Goal: Information Seeking & Learning: Learn about a topic

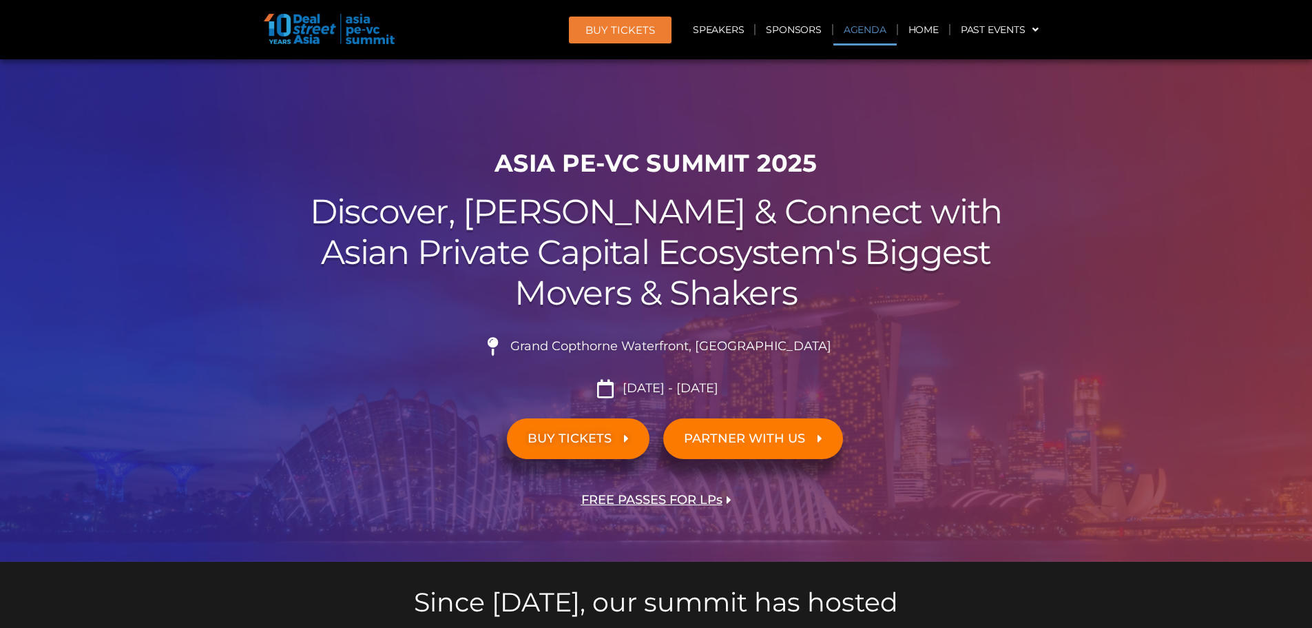
click at [649, 39] on link "Agenda" at bounding box center [865, 30] width 63 height 32
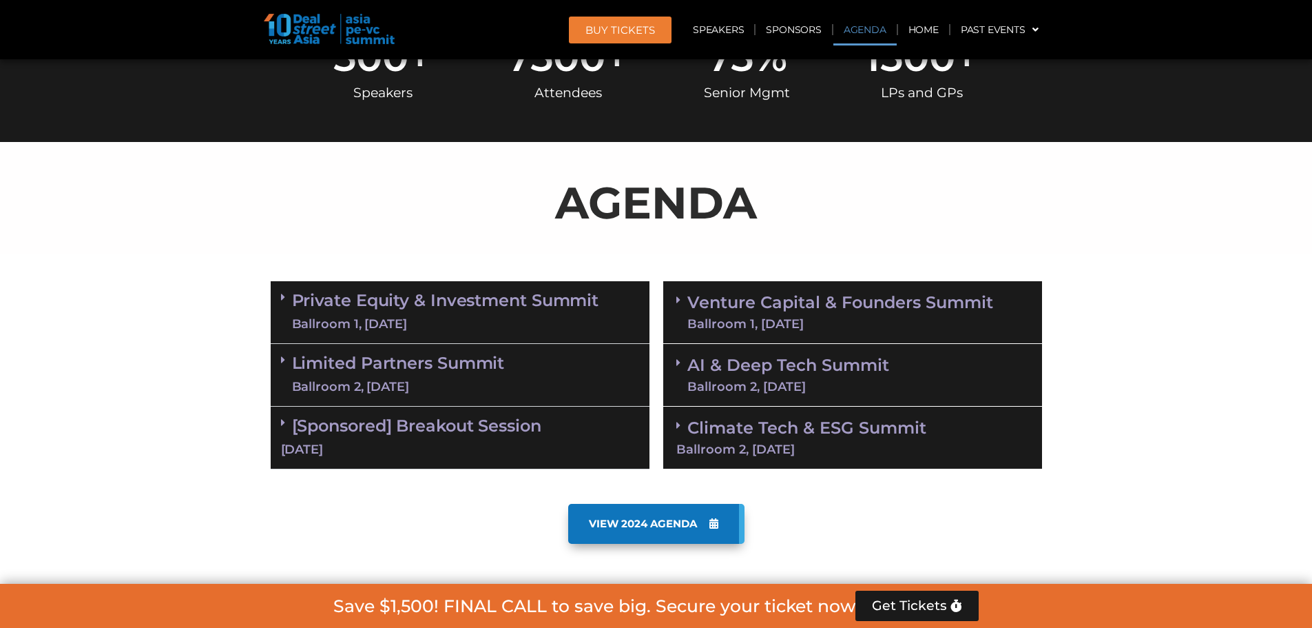
scroll to position [721, 0]
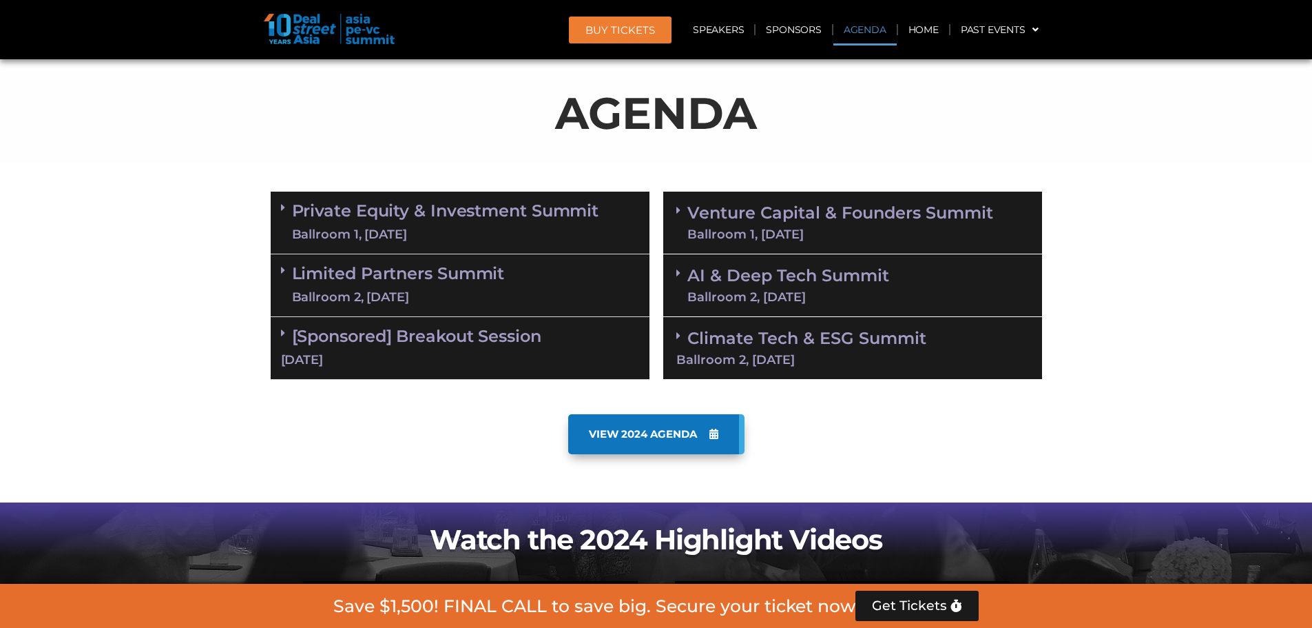
click at [353, 219] on link "Private Equity & Investment Summit Ballroom 1, 10 Sept" at bounding box center [445, 222] width 307 height 41
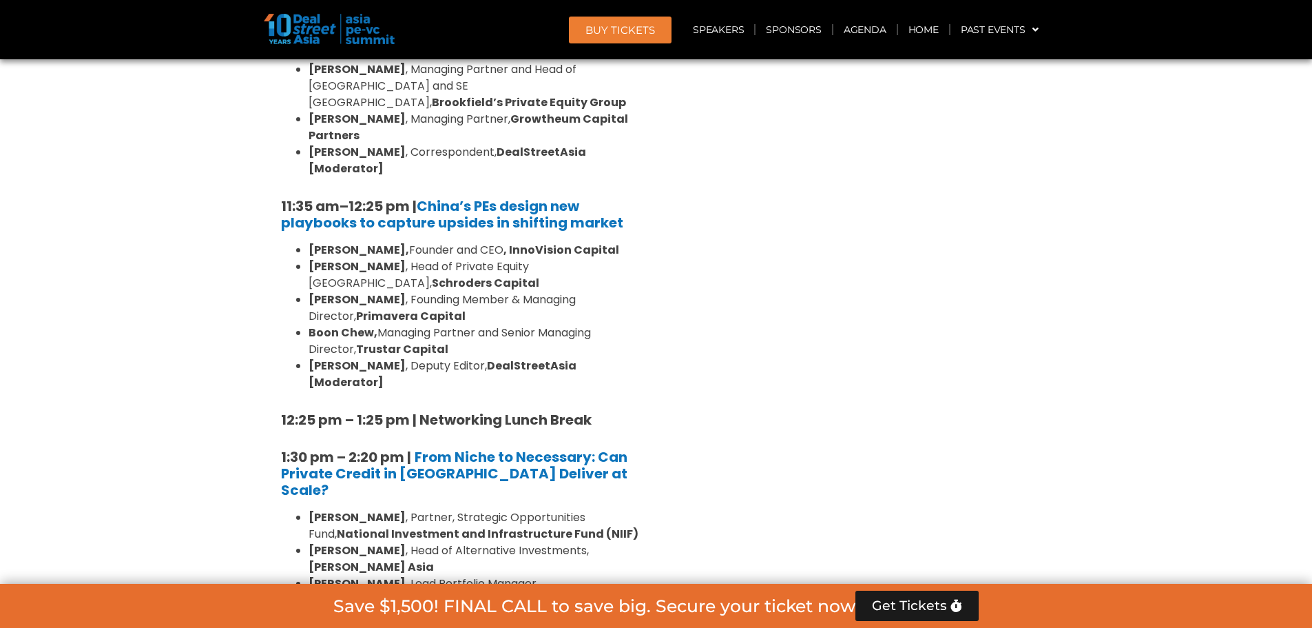
scroll to position [4672, 0]
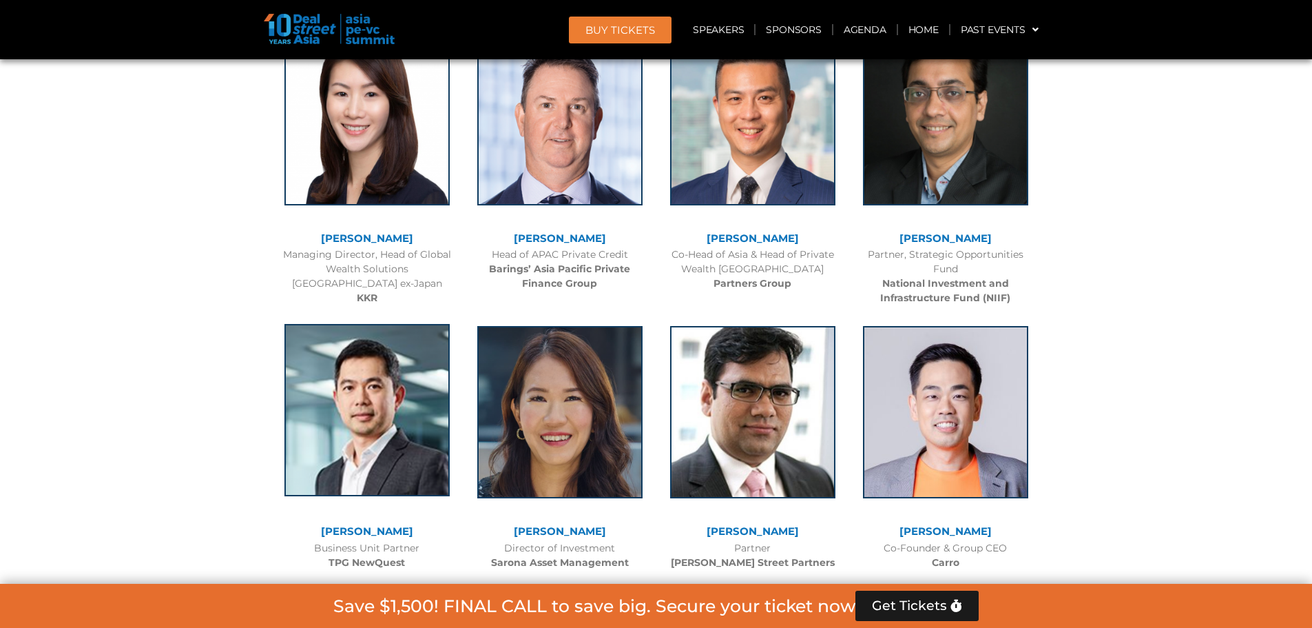
click at [371, 324] on img at bounding box center [367, 410] width 165 height 172
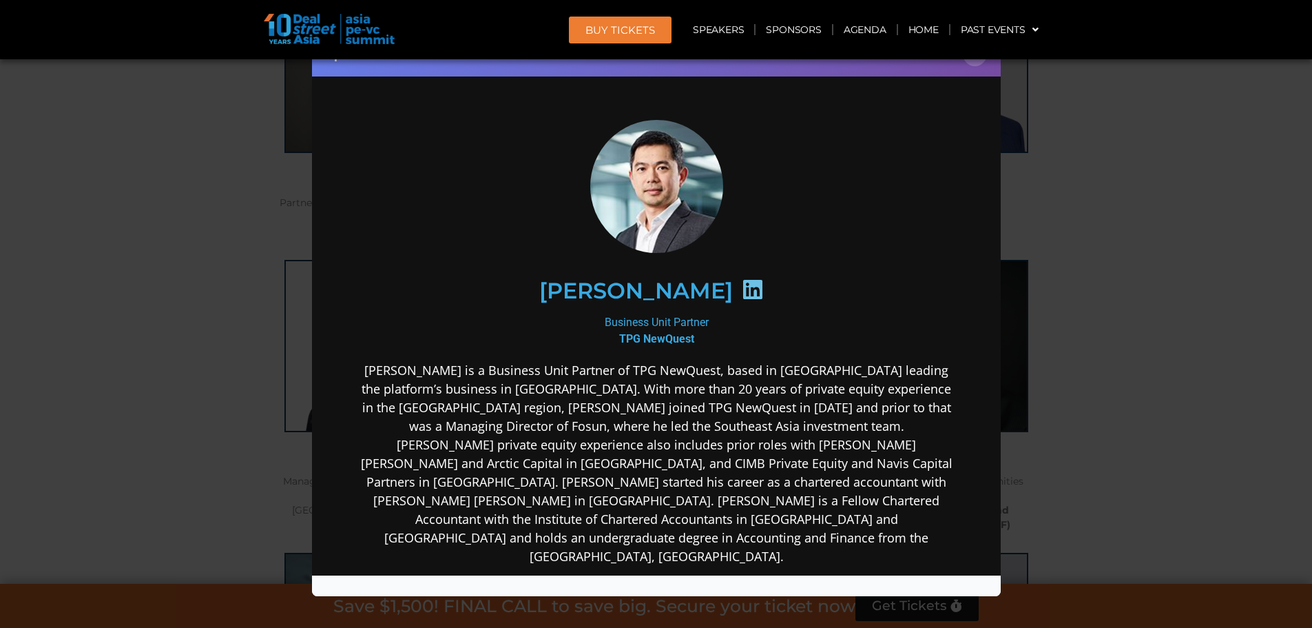
scroll to position [4327, 0]
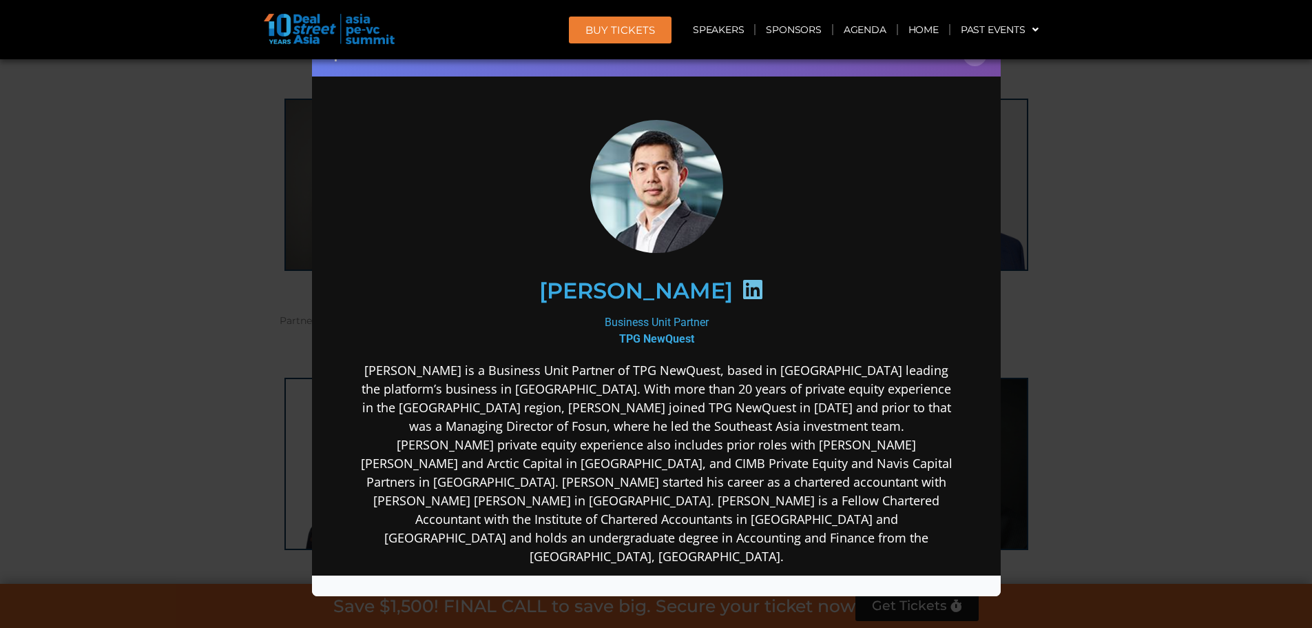
click at [649, 291] on div "Speaker Profile ×" at bounding box center [656, 314] width 1312 height 628
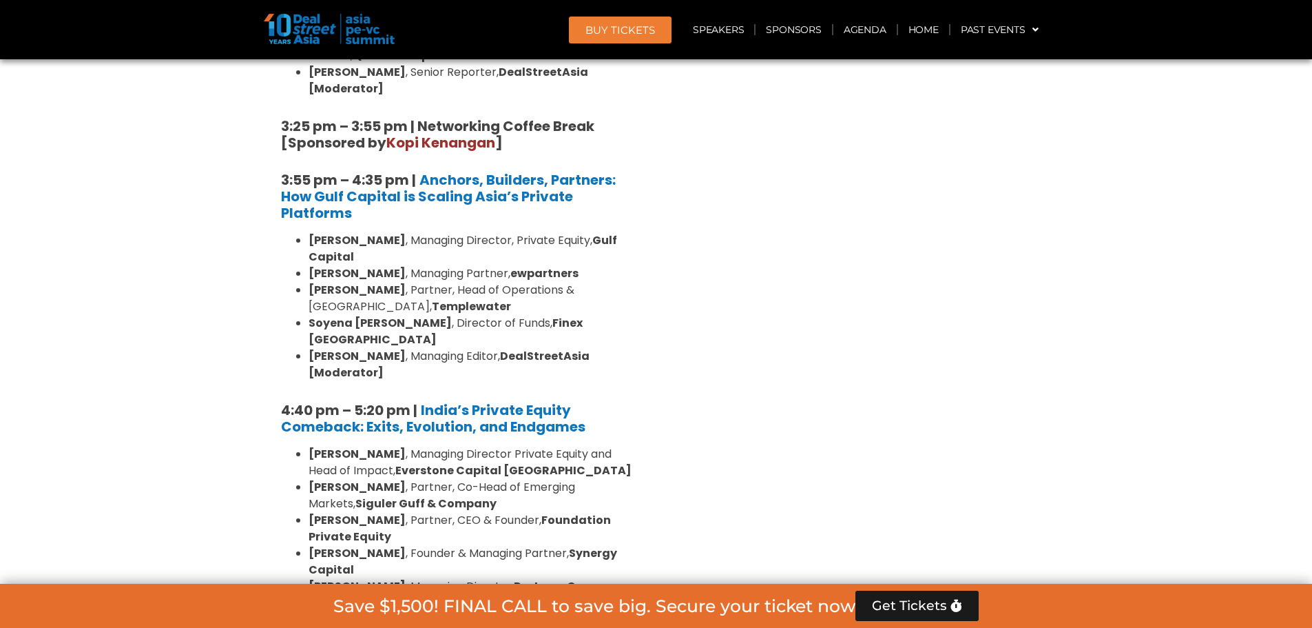
scroll to position [2330, 0]
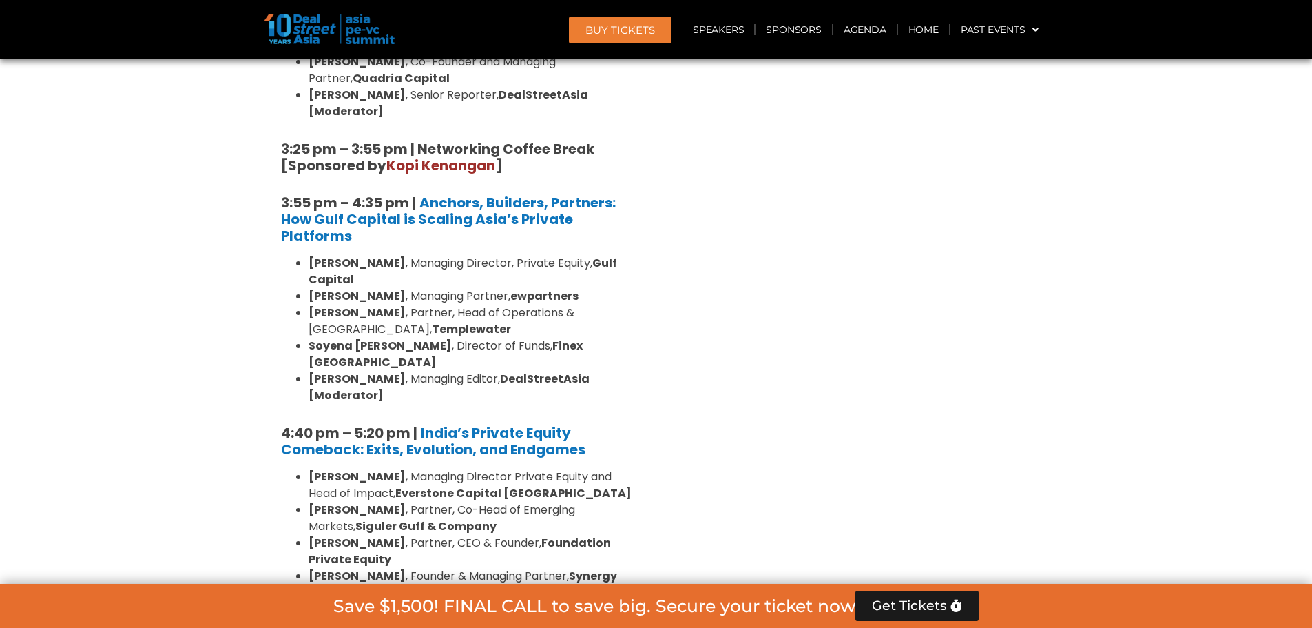
click at [352, 468] on li "Roshini Bakshi , Managing Director Private Equity and Head of Impact, Everstone…" at bounding box center [474, 484] width 331 height 33
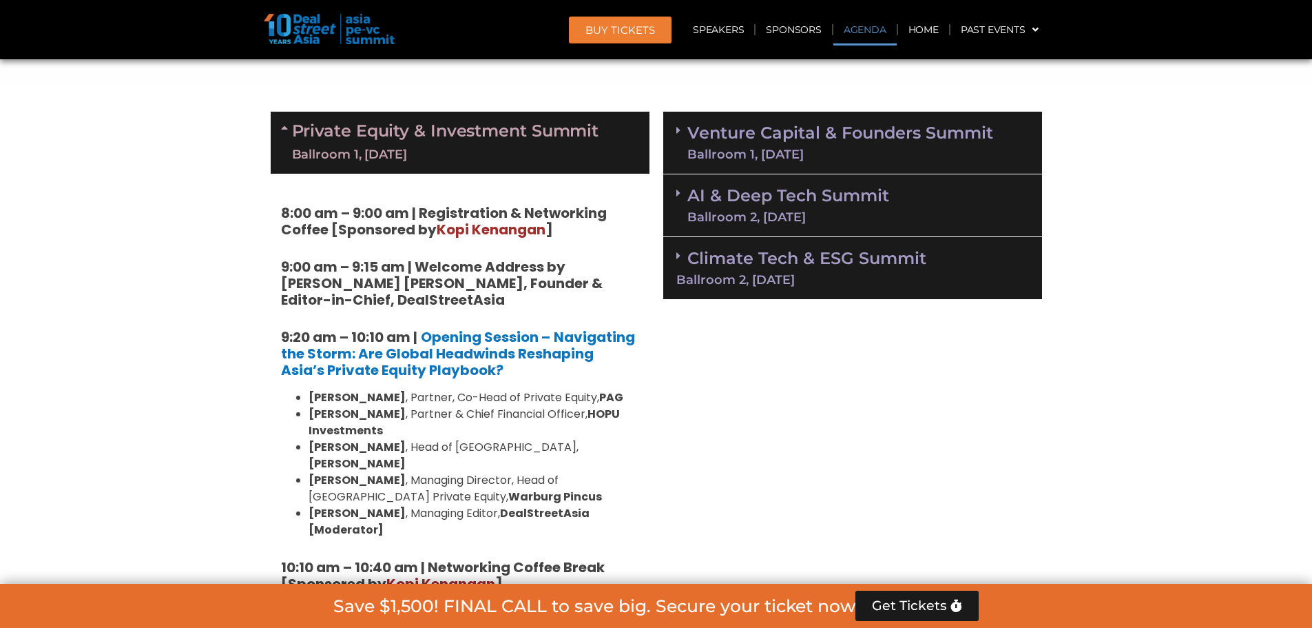
scroll to position [676, 0]
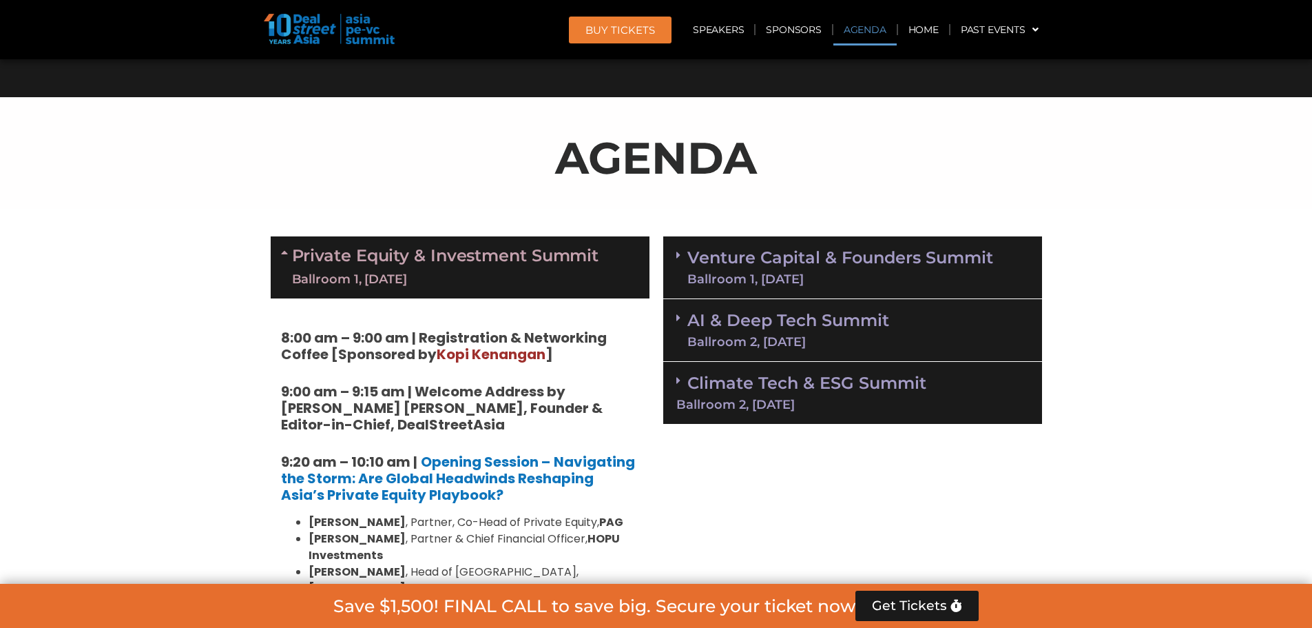
click at [502, 273] on div "Ballroom 1, [DATE]" at bounding box center [445, 279] width 307 height 17
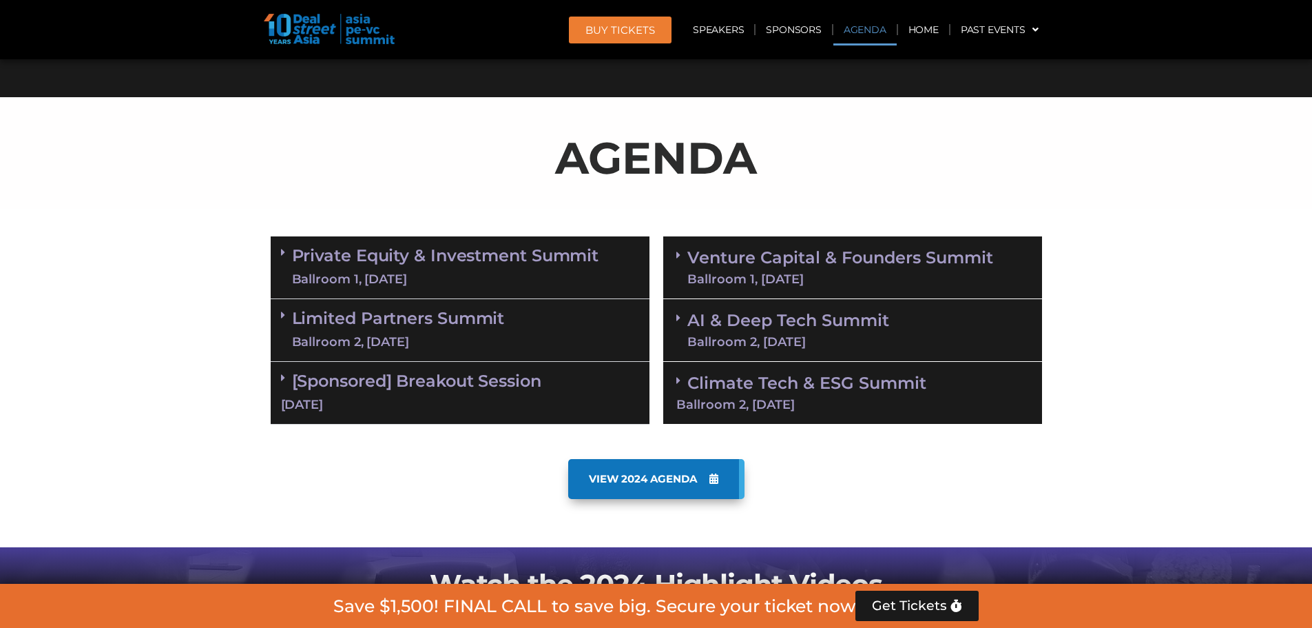
click at [443, 324] on link "Limited Partners Summit Ballroom 2, 10 Sept" at bounding box center [398, 329] width 213 height 41
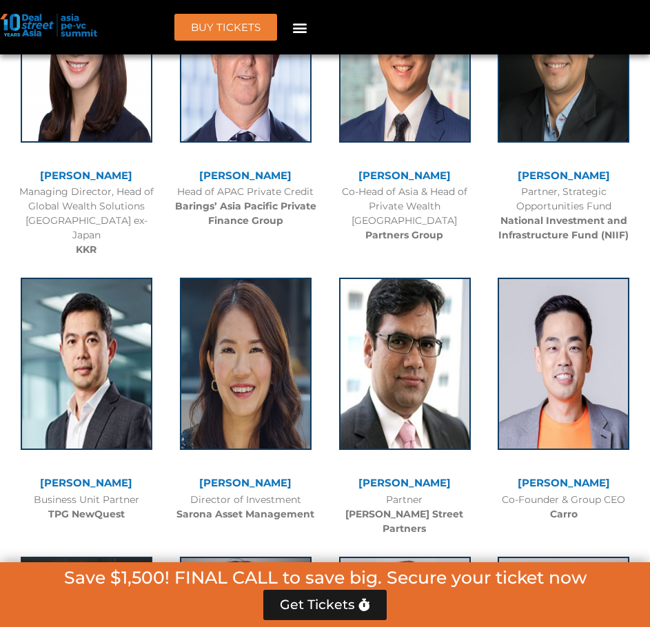
scroll to position [1631, 0]
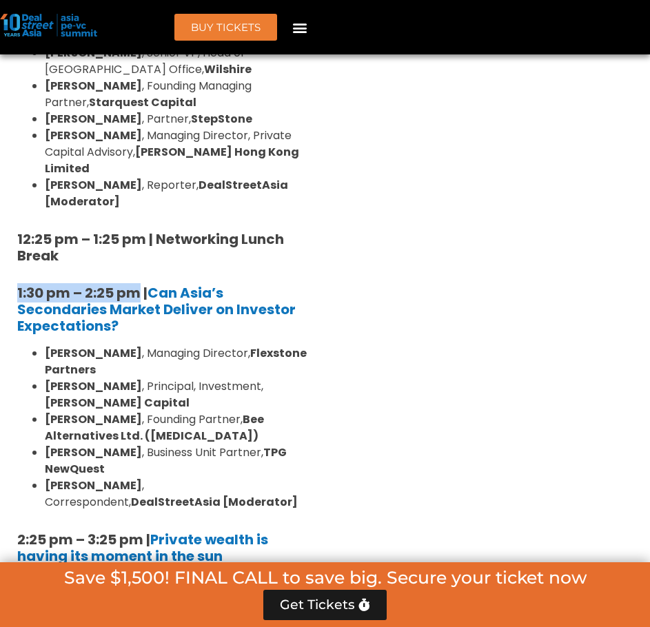
drag, startPoint x: 8, startPoint y: 169, endPoint x: 138, endPoint y: 174, distance: 131.0
click at [138, 174] on div "10:40 am – 10:45 am | Welcome Address by Joji Thomas Philip, Founder & Editor-i…" at bounding box center [162, 475] width 311 height 1876
copy b "1:30 pm – 2:25 pm"
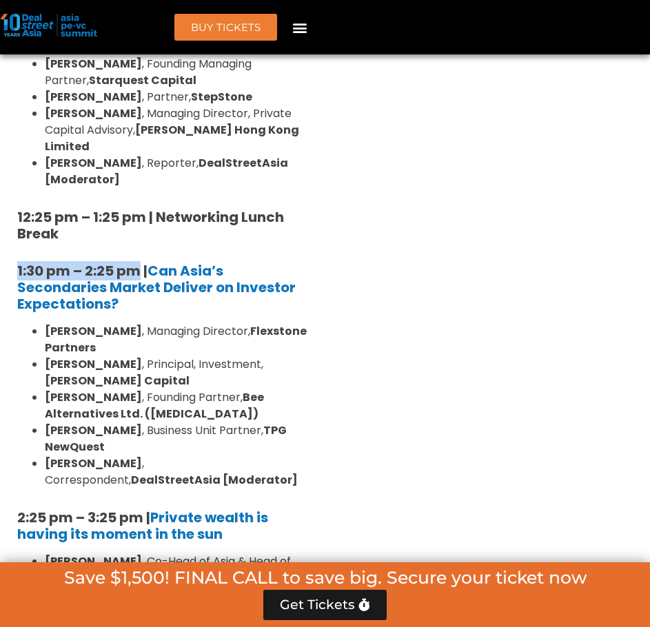
scroll to position [1584, 0]
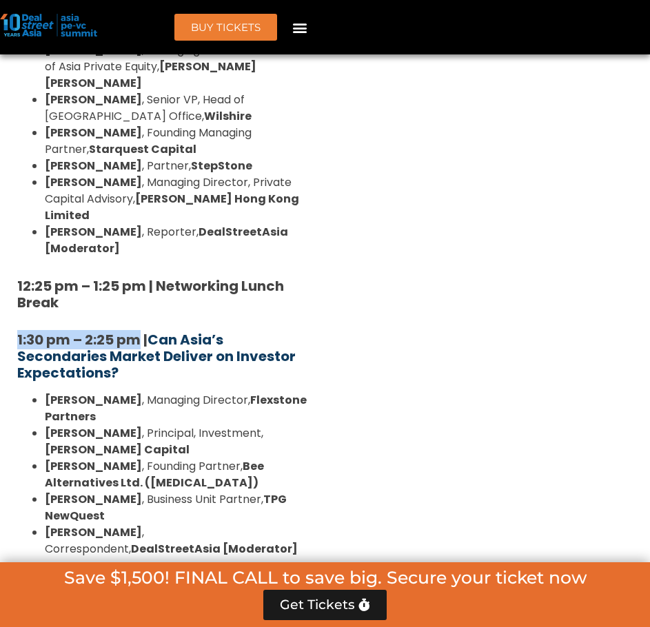
click at [154, 330] on b "Can Asia’s Secondaries Market Deliver on Investor Expectations?" at bounding box center [156, 356] width 278 height 52
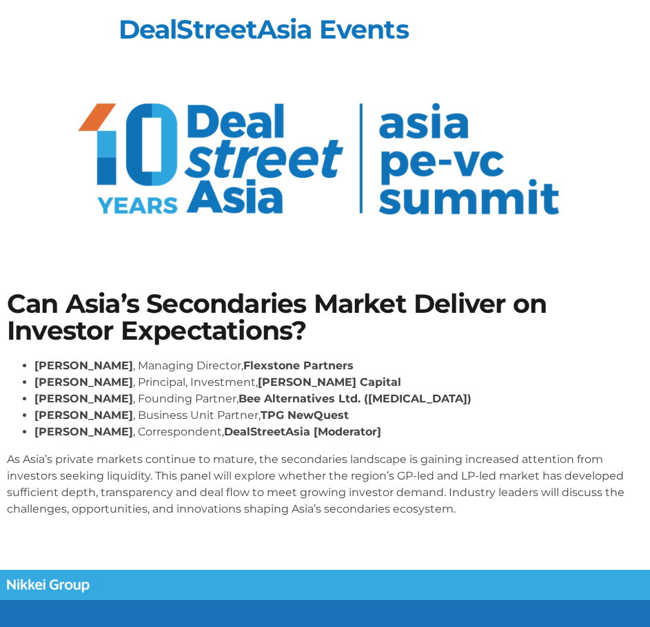
click at [123, 389] on li "[PERSON_NAME] , Principal, Investment, [PERSON_NAME] Capital" at bounding box center [338, 382] width 608 height 17
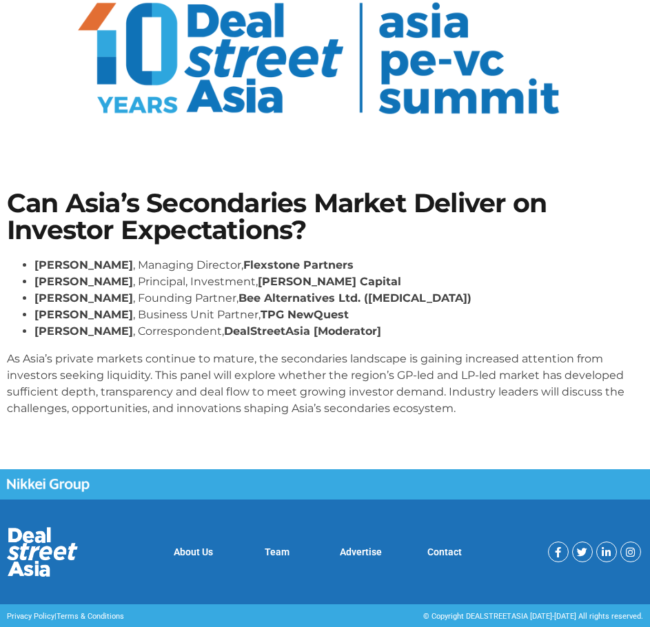
scroll to position [103, 0]
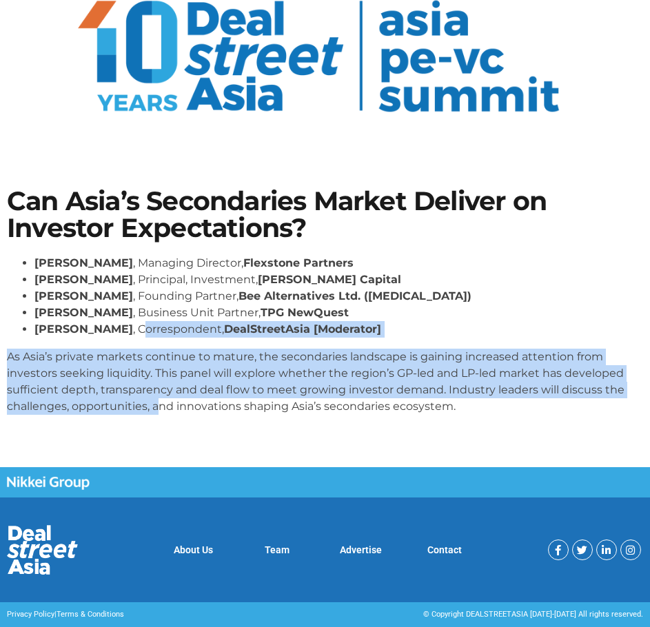
drag, startPoint x: 144, startPoint y: 373, endPoint x: 347, endPoint y: 390, distance: 203.9
click at [156, 414] on div "[PERSON_NAME] , Managing Director, Flexstone Partners [PERSON_NAME] , Principal…" at bounding box center [325, 335] width 636 height 160
click at [362, 393] on p "As Asia’s private markets continue to mature, the secondaries landscape is gain…" at bounding box center [325, 382] width 636 height 66
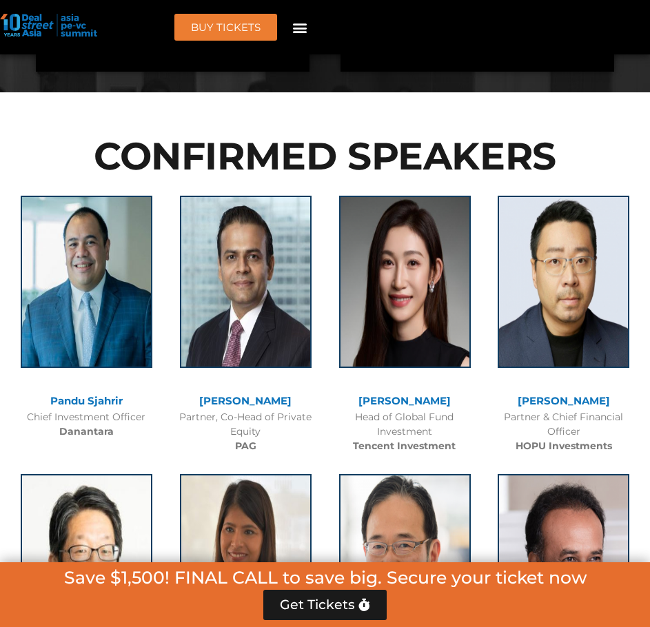
scroll to position [1584, 0]
